Goal: Book appointment/travel/reservation

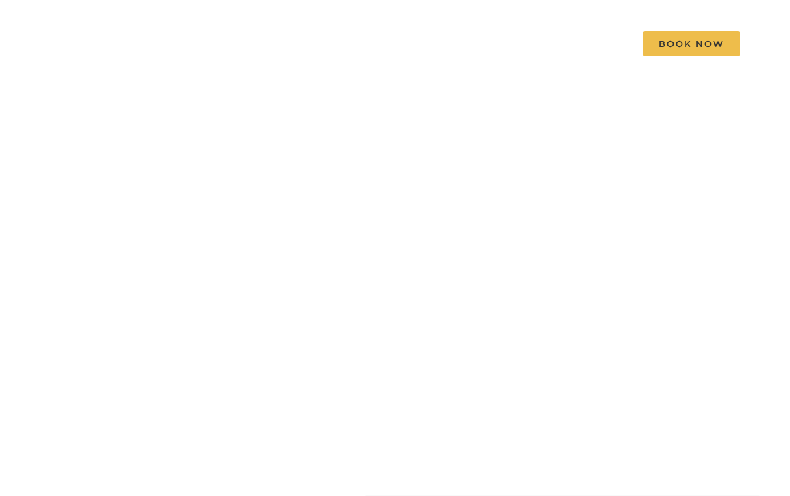
scroll to position [54, 0]
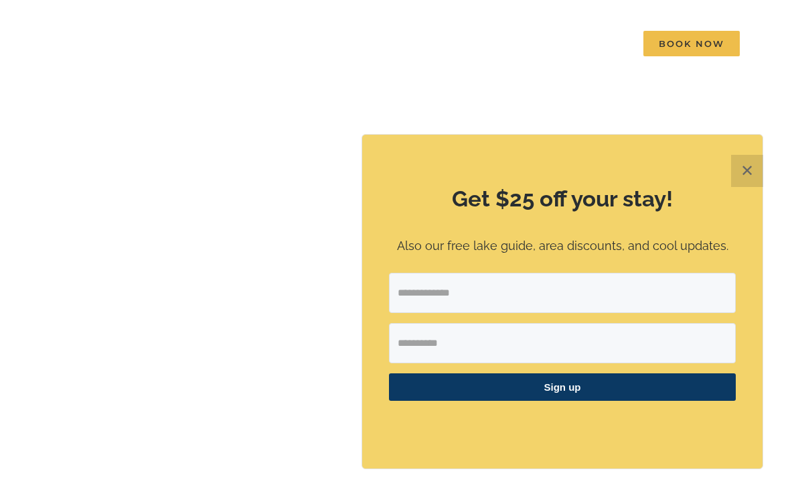
click at [761, 173] on button "✕" at bounding box center [747, 171] width 32 height 32
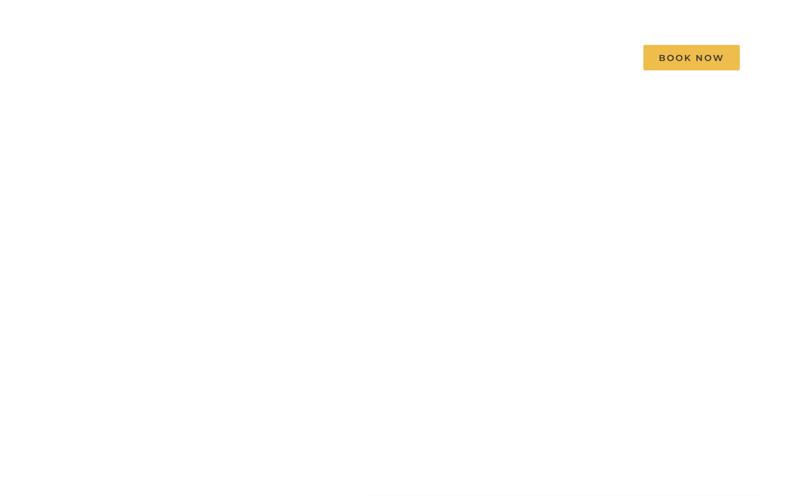
scroll to position [0, 0]
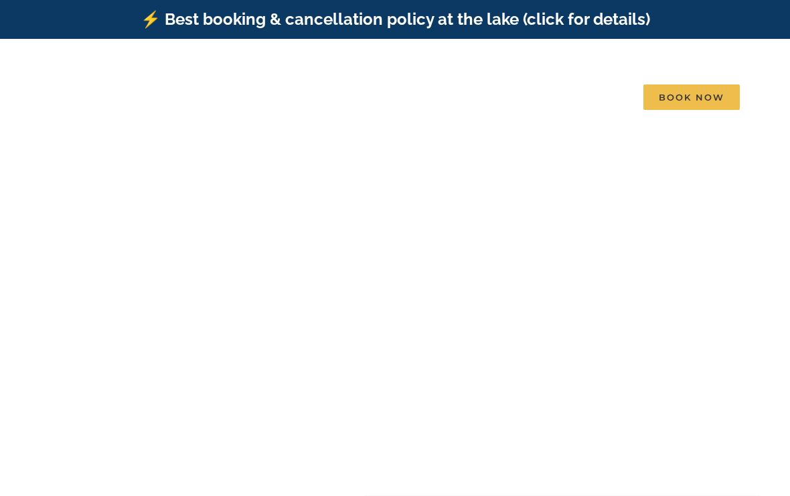
click at [319, 371] on div at bounding box center [395, 329] width 201 height 94
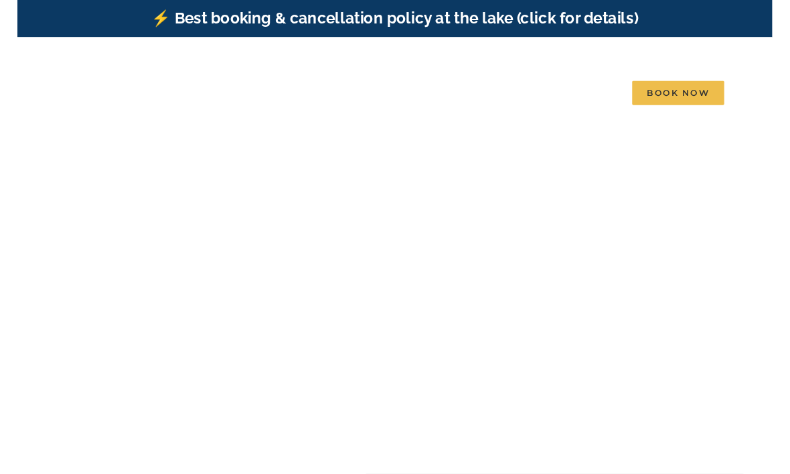
scroll to position [11, 0]
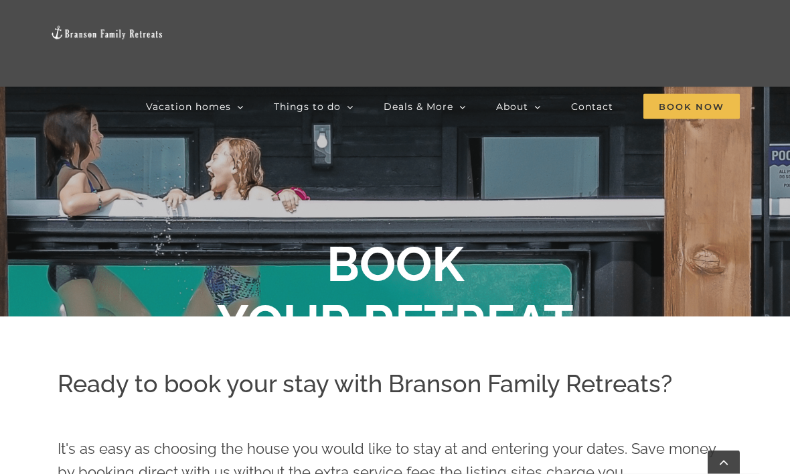
scroll to position [191, 0]
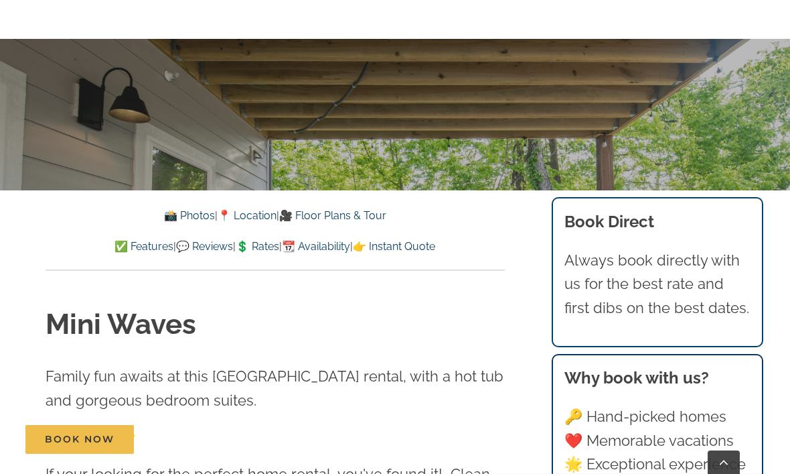
scroll to position [318, 0]
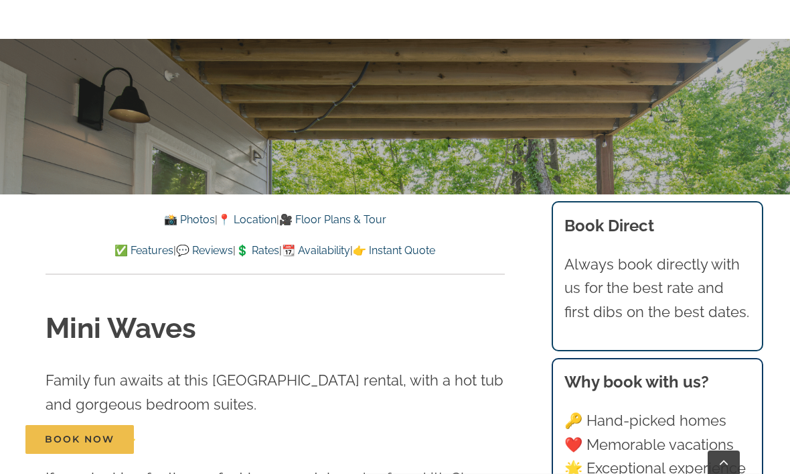
click at [167, 216] on link "📸 Photos" at bounding box center [189, 219] width 51 height 13
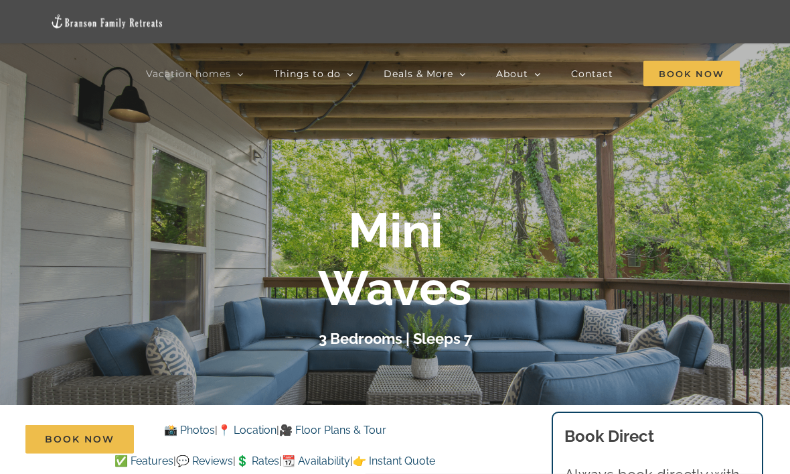
scroll to position [125, 0]
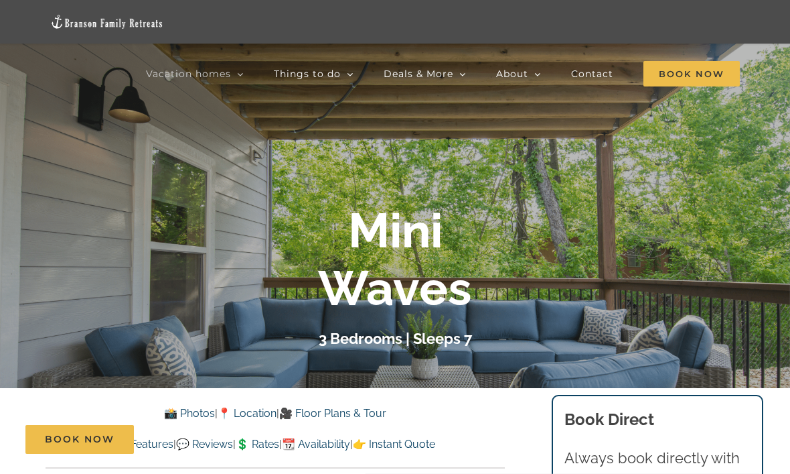
click at [178, 412] on link "📸 Photos" at bounding box center [189, 413] width 51 height 13
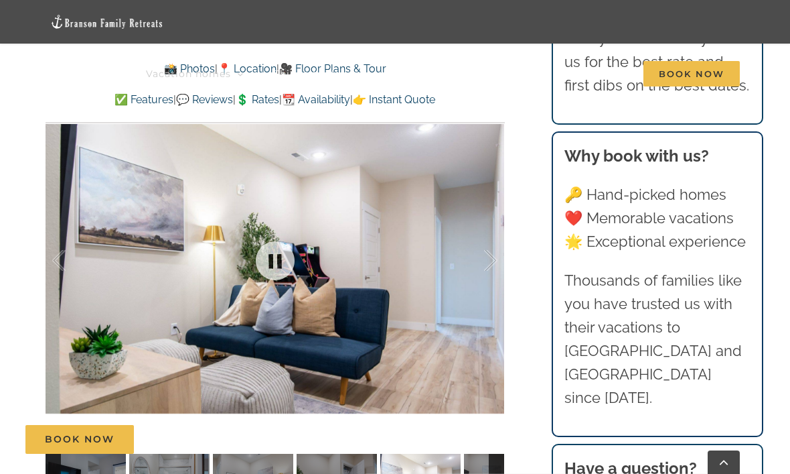
scroll to position [983, 0]
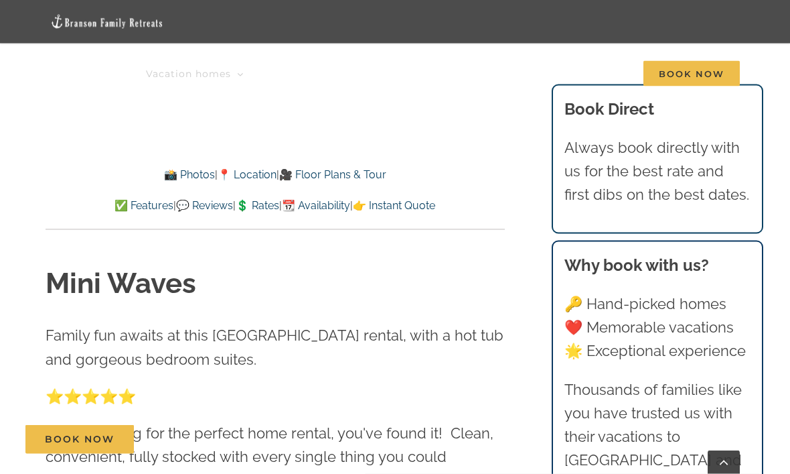
scroll to position [362, 0]
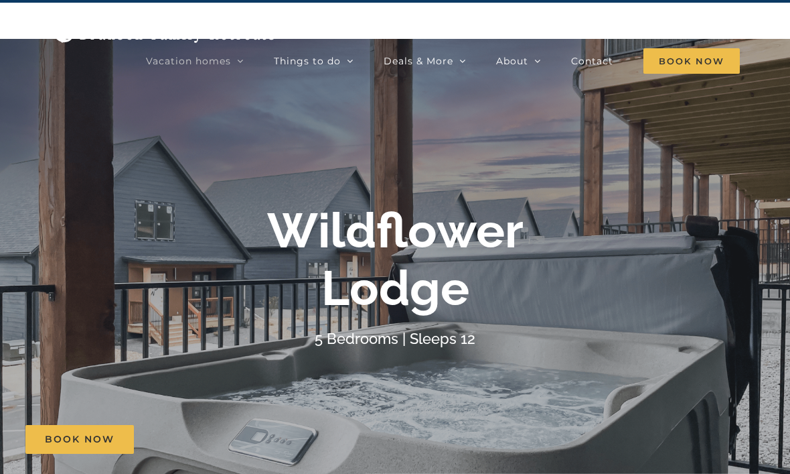
scroll to position [43, 0]
